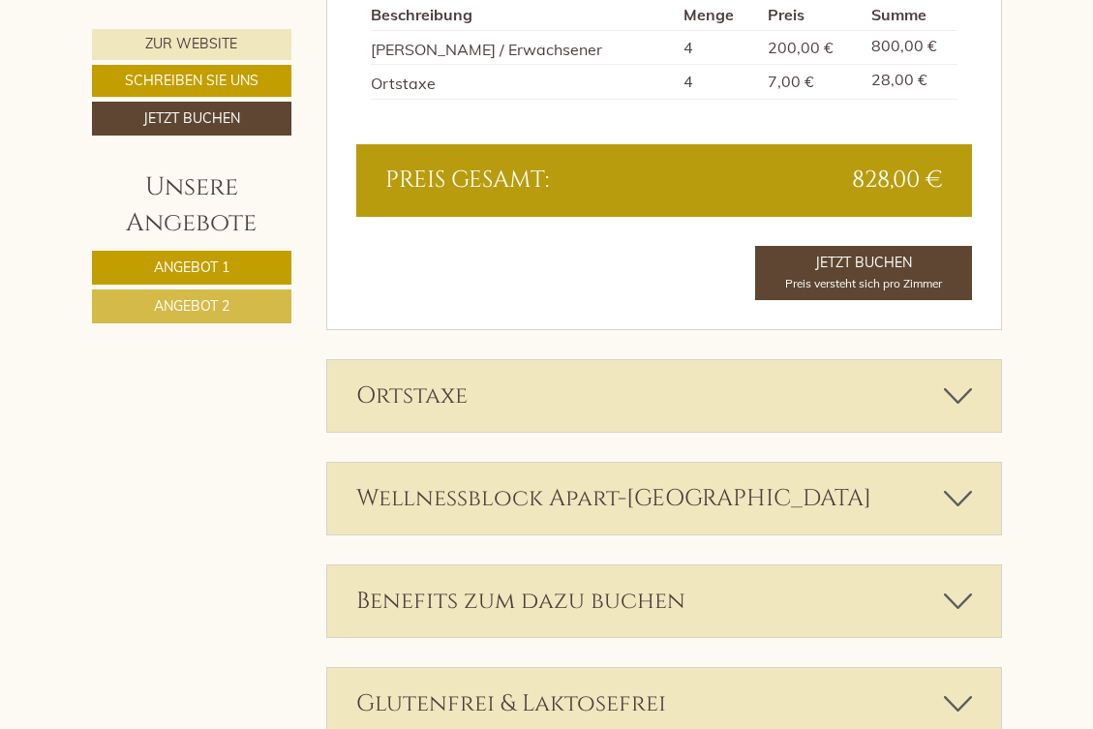
scroll to position [2584, 0]
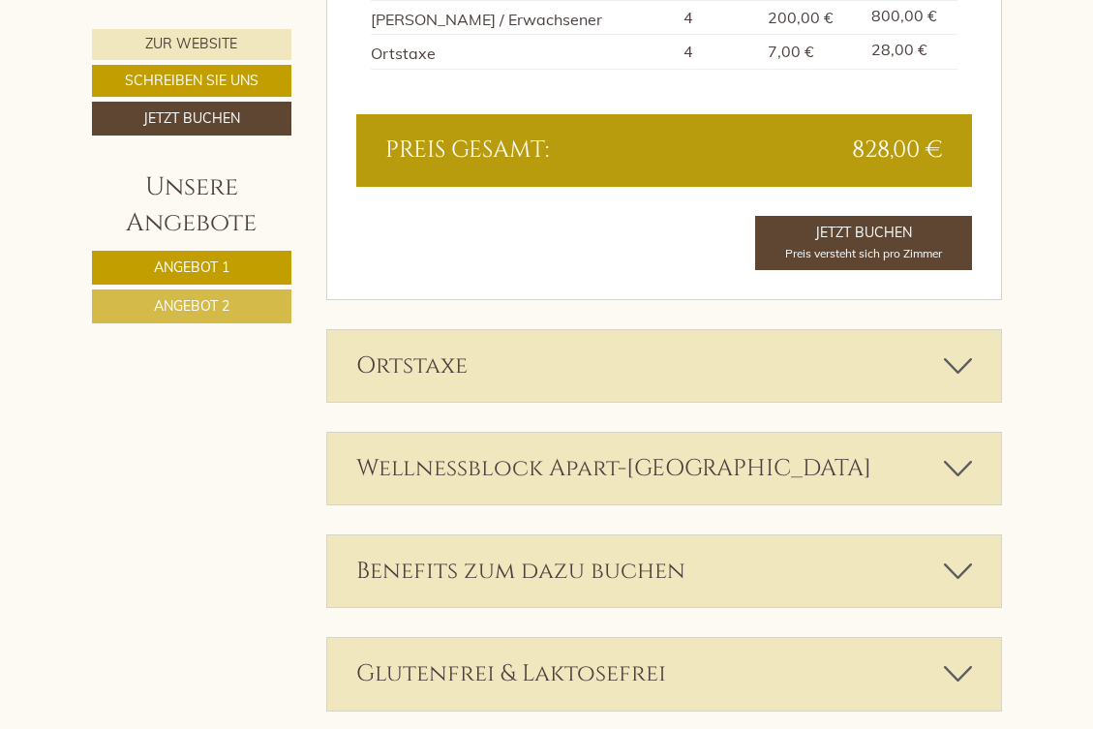
click at [949, 473] on icon at bounding box center [958, 468] width 28 height 33
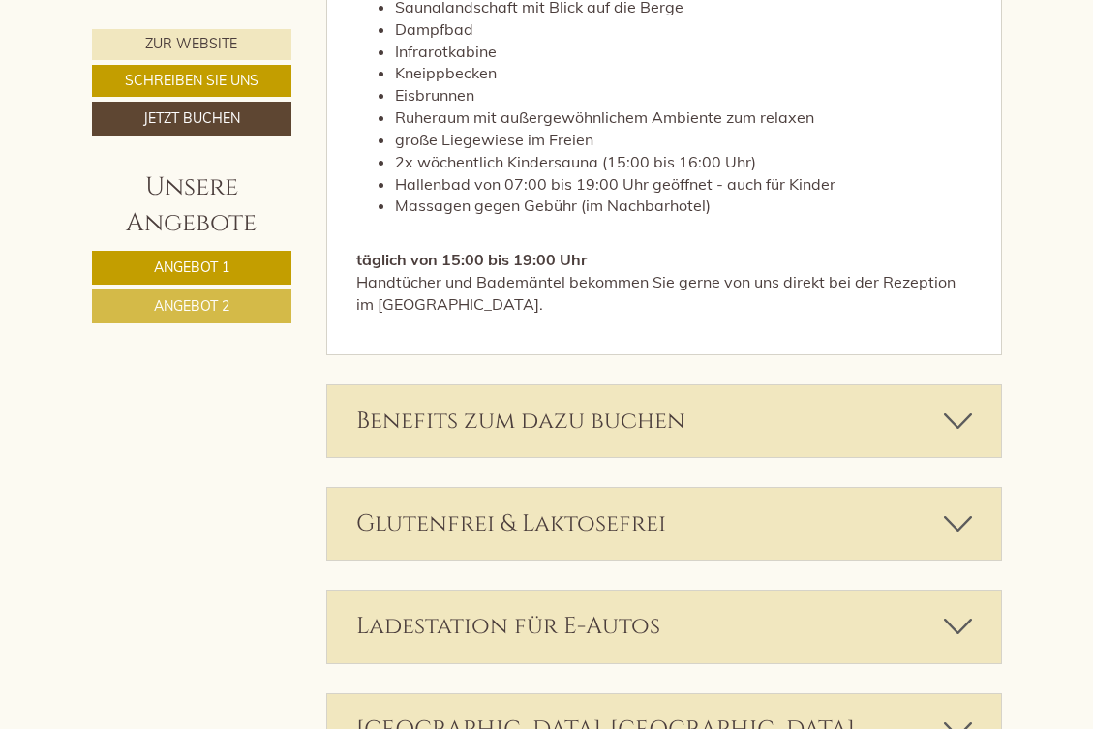
scroll to position [3675, 0]
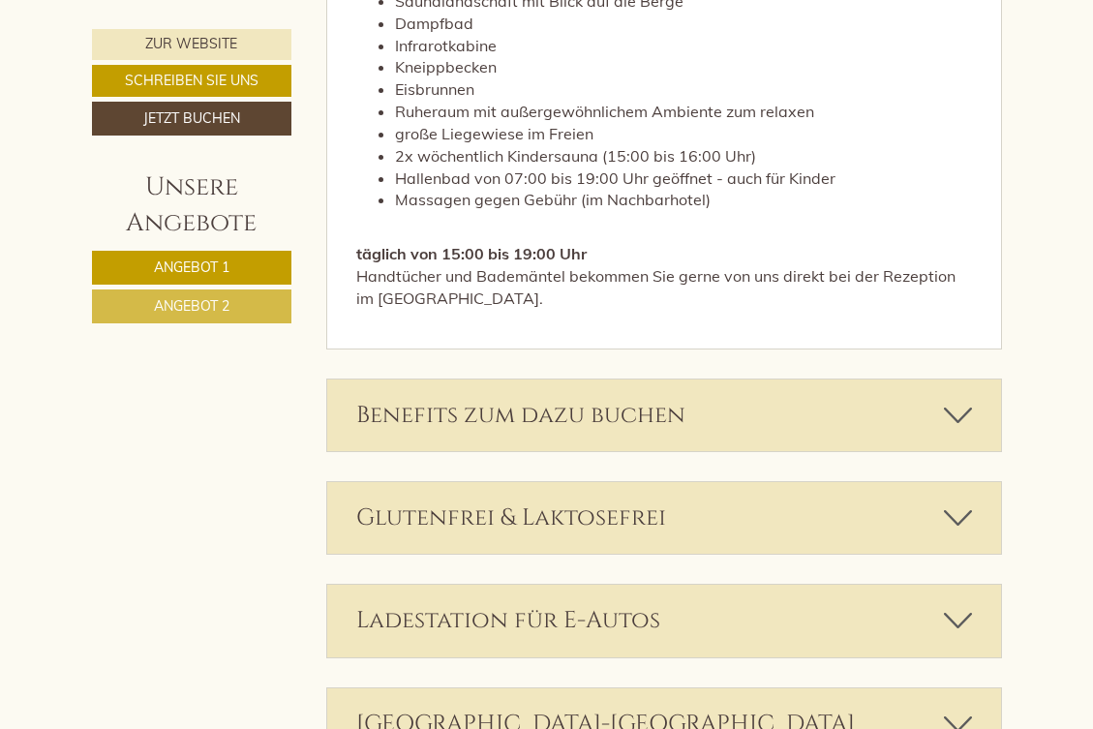
click at [956, 416] on icon at bounding box center [958, 415] width 28 height 33
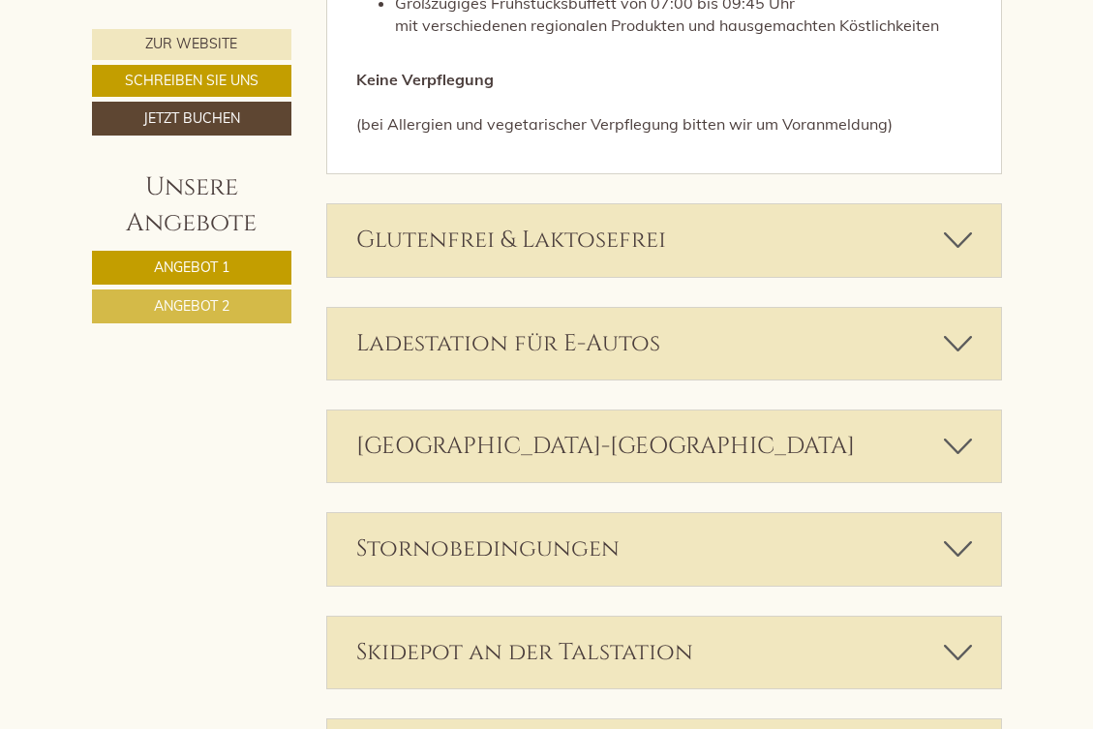
scroll to position [5050, 0]
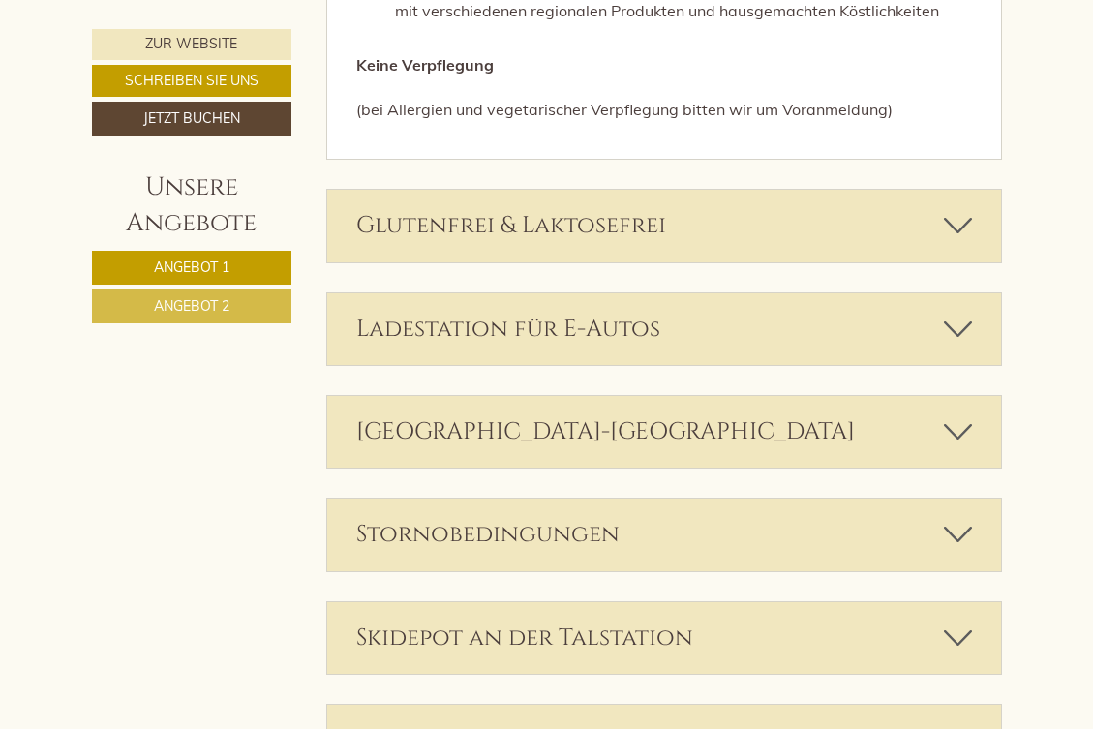
click at [959, 415] on icon at bounding box center [958, 431] width 28 height 33
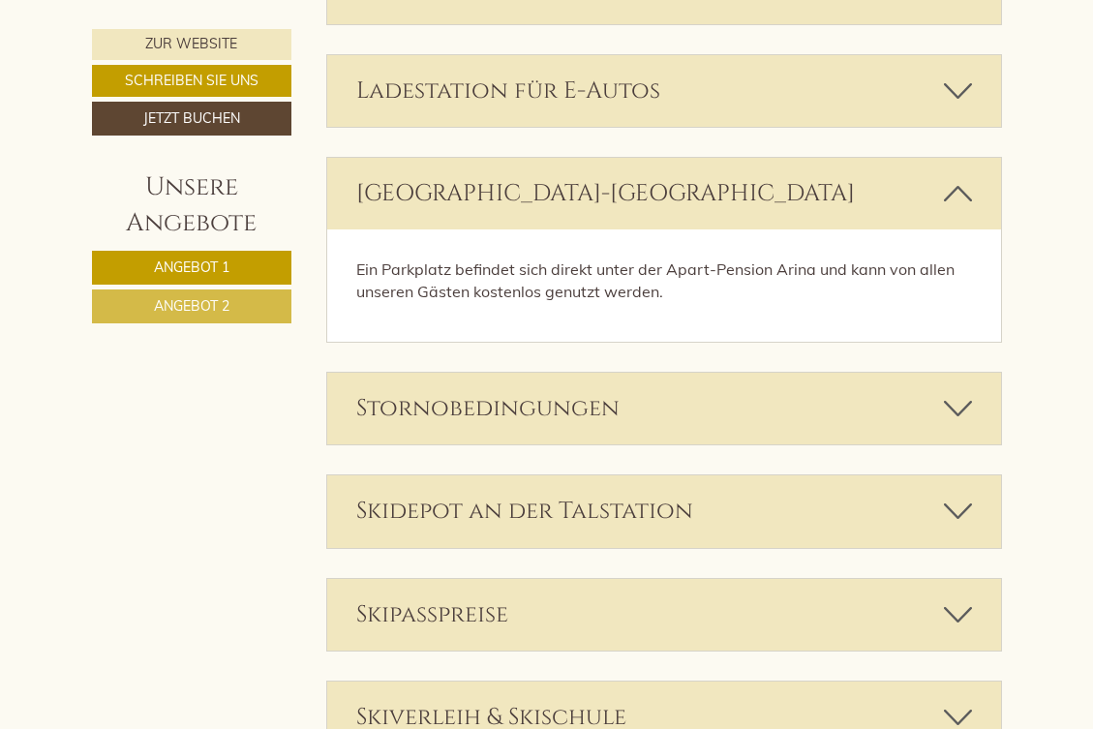
scroll to position [5300, 0]
click at [950, 393] on icon at bounding box center [958, 407] width 28 height 33
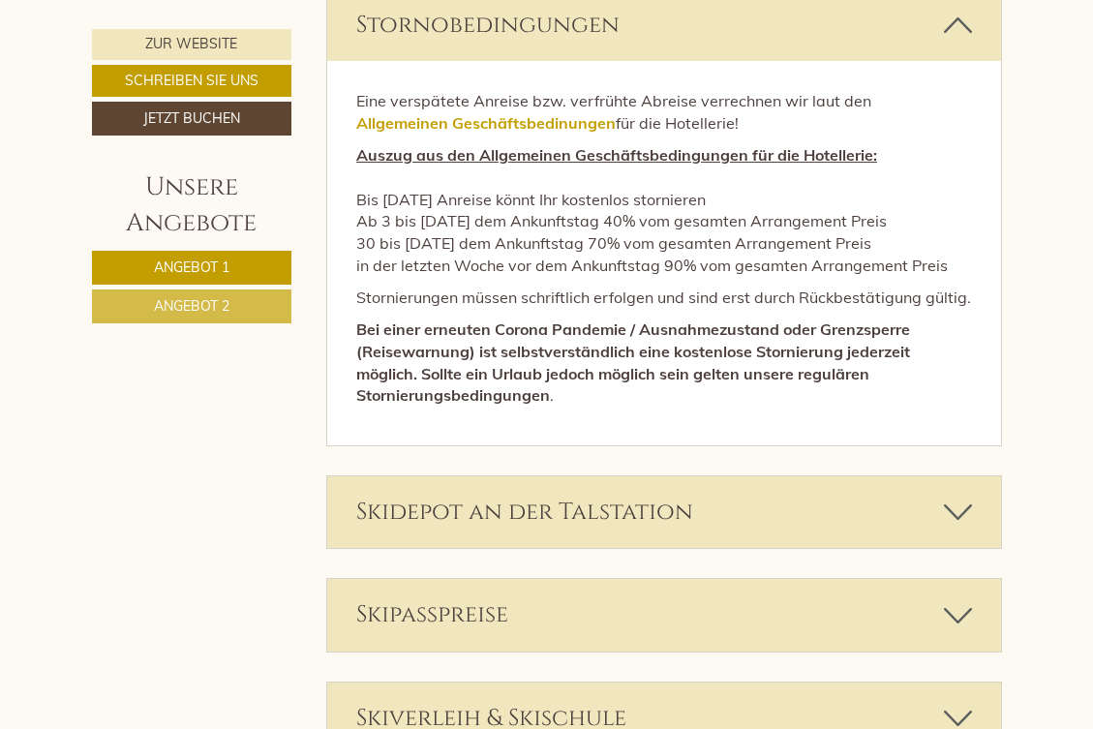
scroll to position [5687, 0]
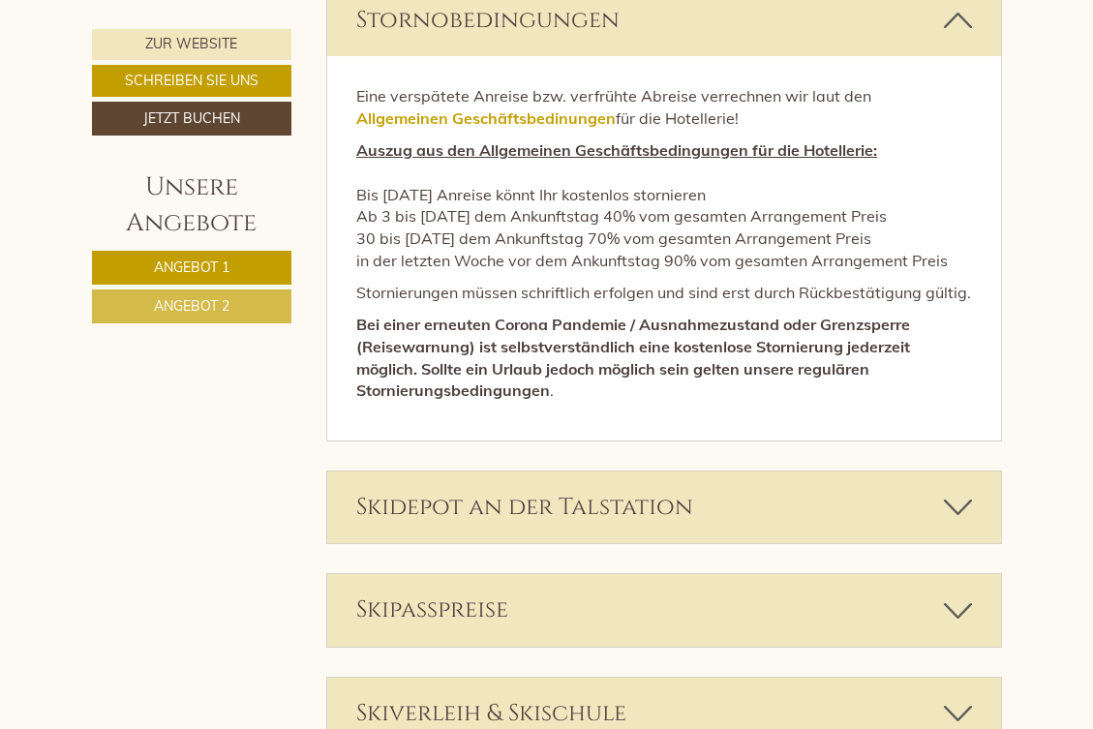
click at [960, 492] on icon at bounding box center [958, 507] width 28 height 33
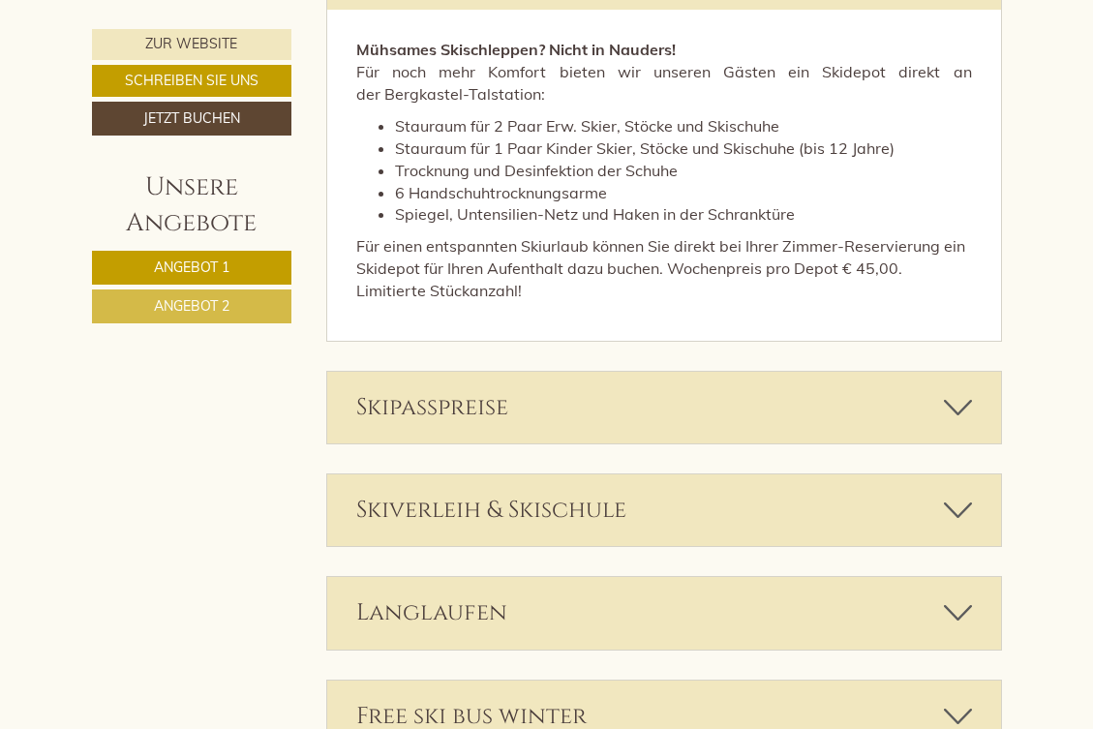
scroll to position [6221, 0]
click at [952, 390] on icon at bounding box center [958, 406] width 28 height 33
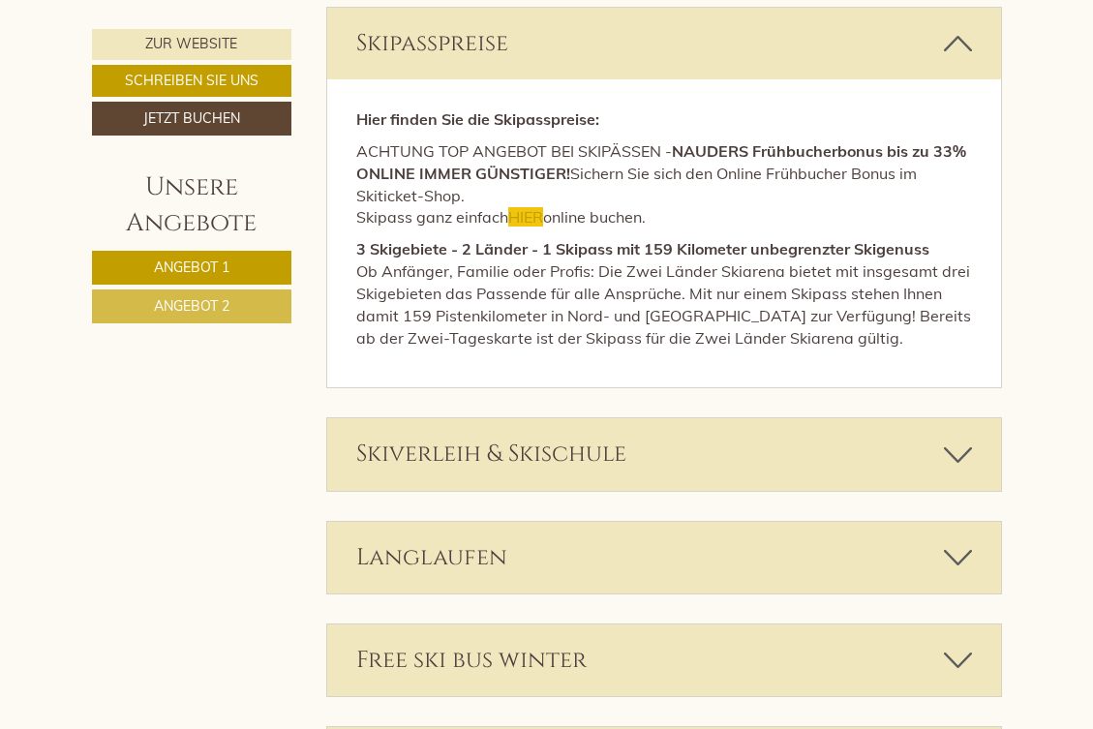
scroll to position [6586, 0]
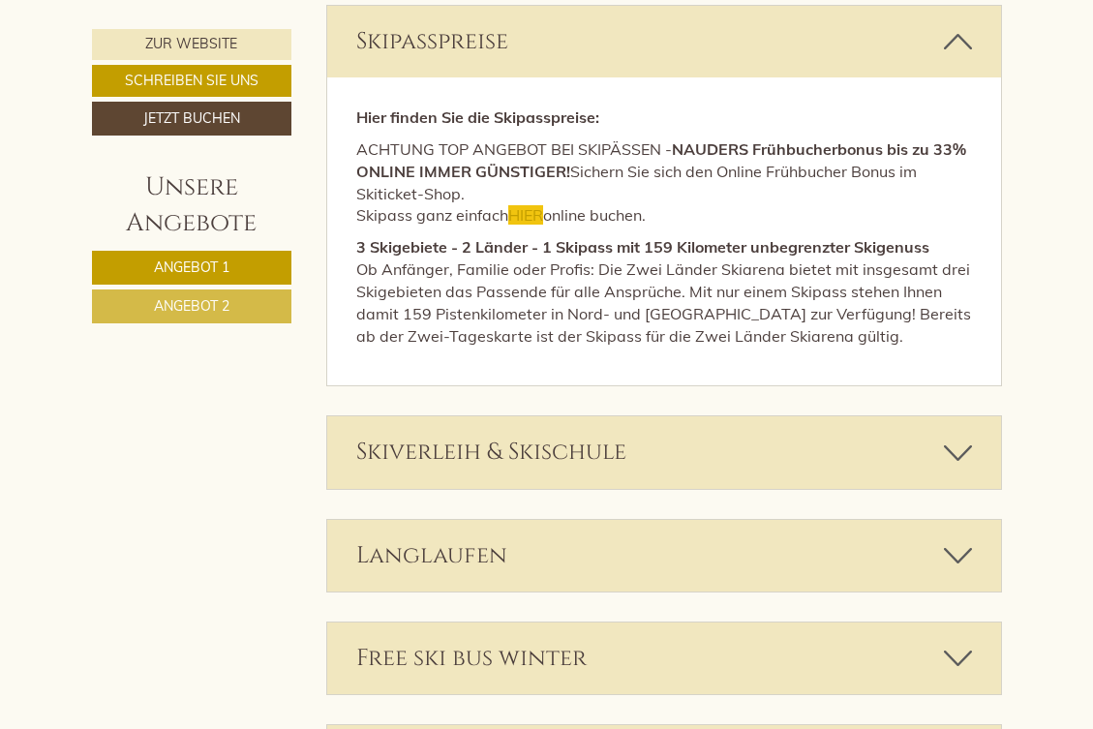
click at [961, 436] on icon at bounding box center [958, 452] width 28 height 33
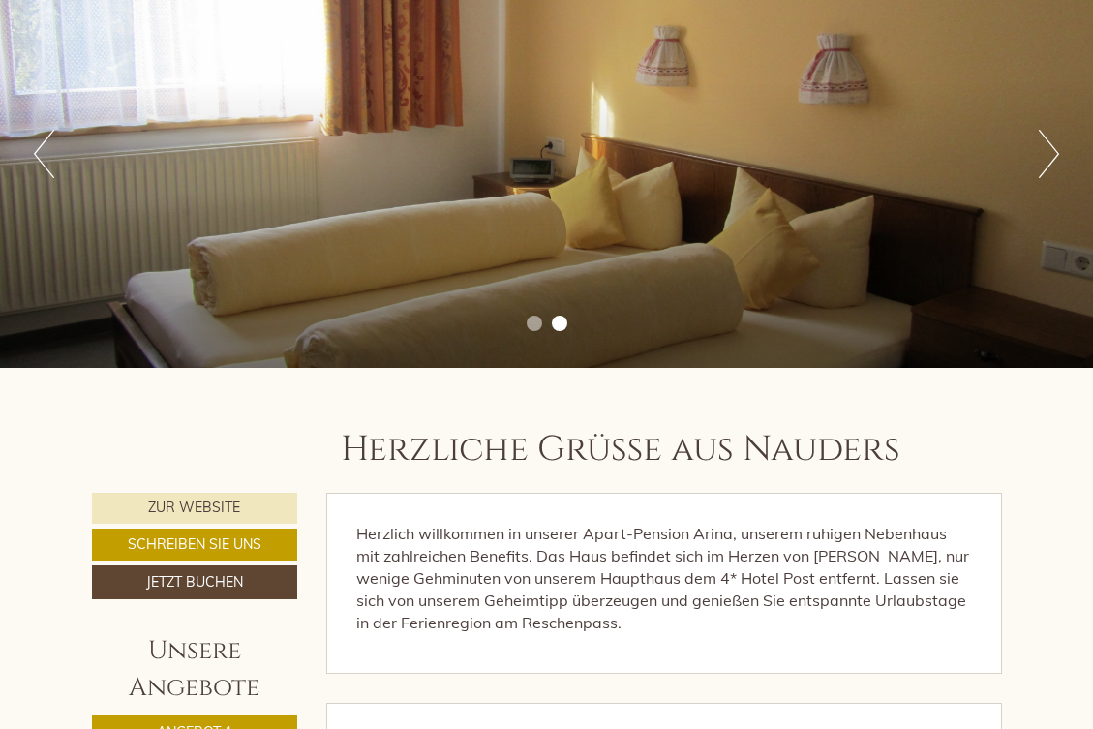
scroll to position [0, 0]
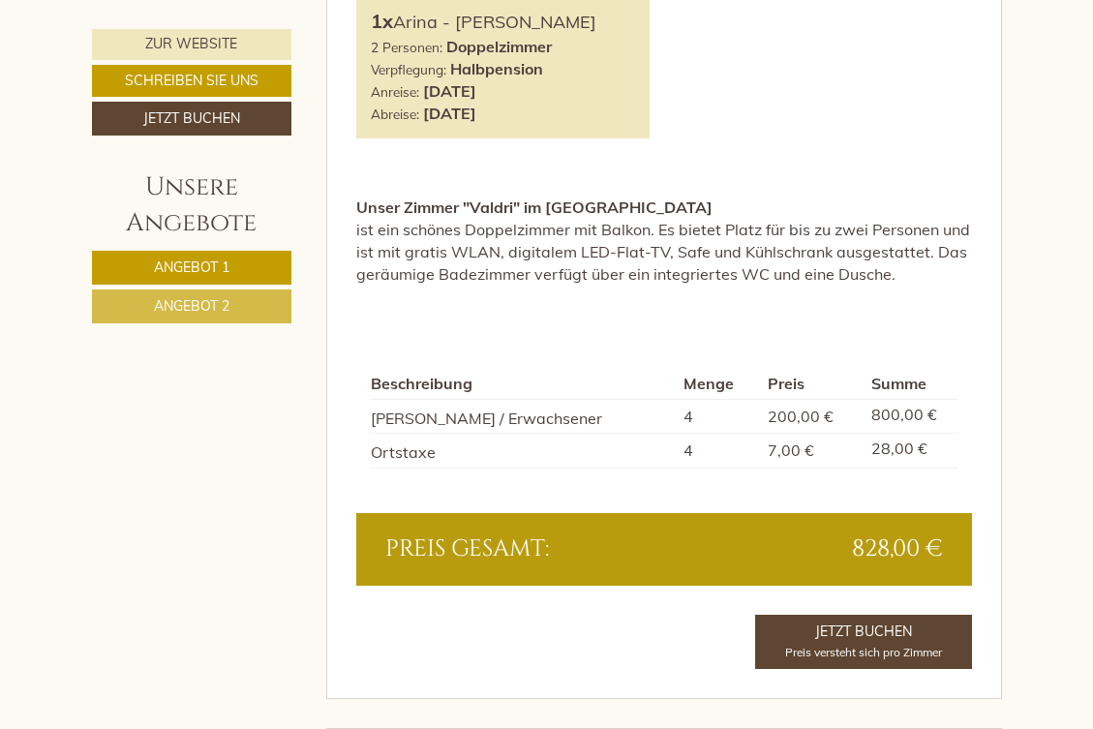
scroll to position [2207, 0]
